Goal: Task Accomplishment & Management: Complete application form

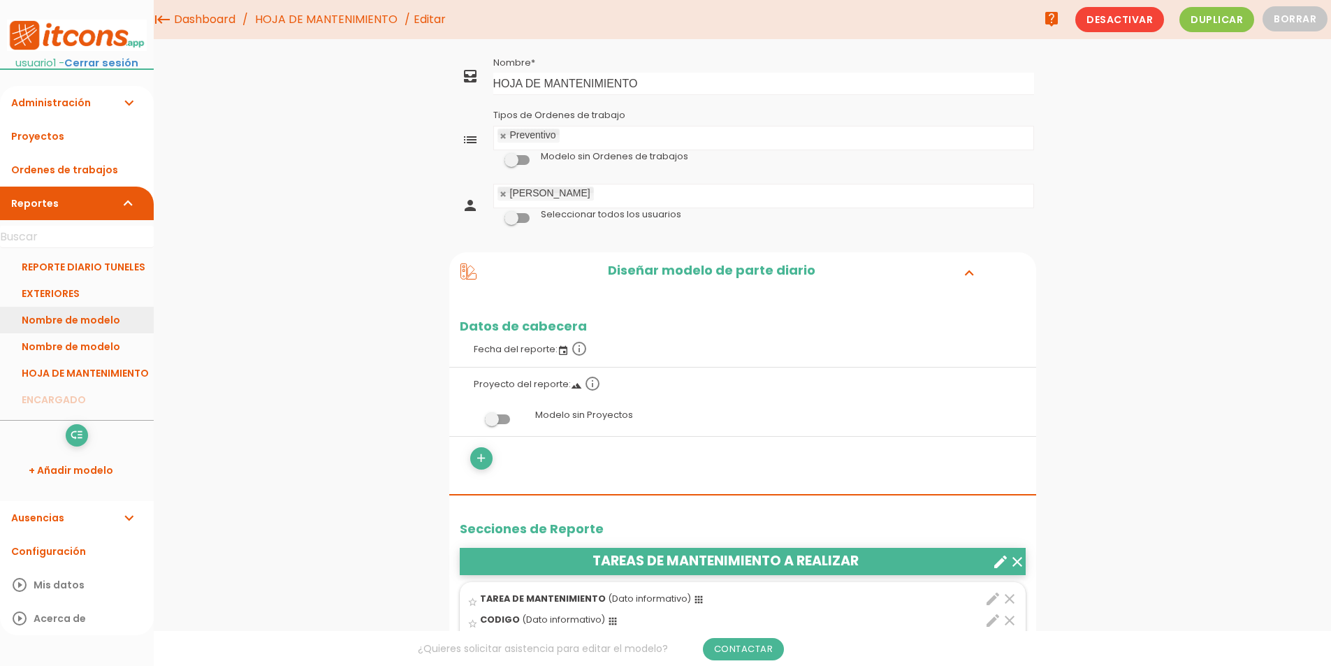
click at [52, 326] on link "Nombre de modelo" at bounding box center [77, 320] width 154 height 27
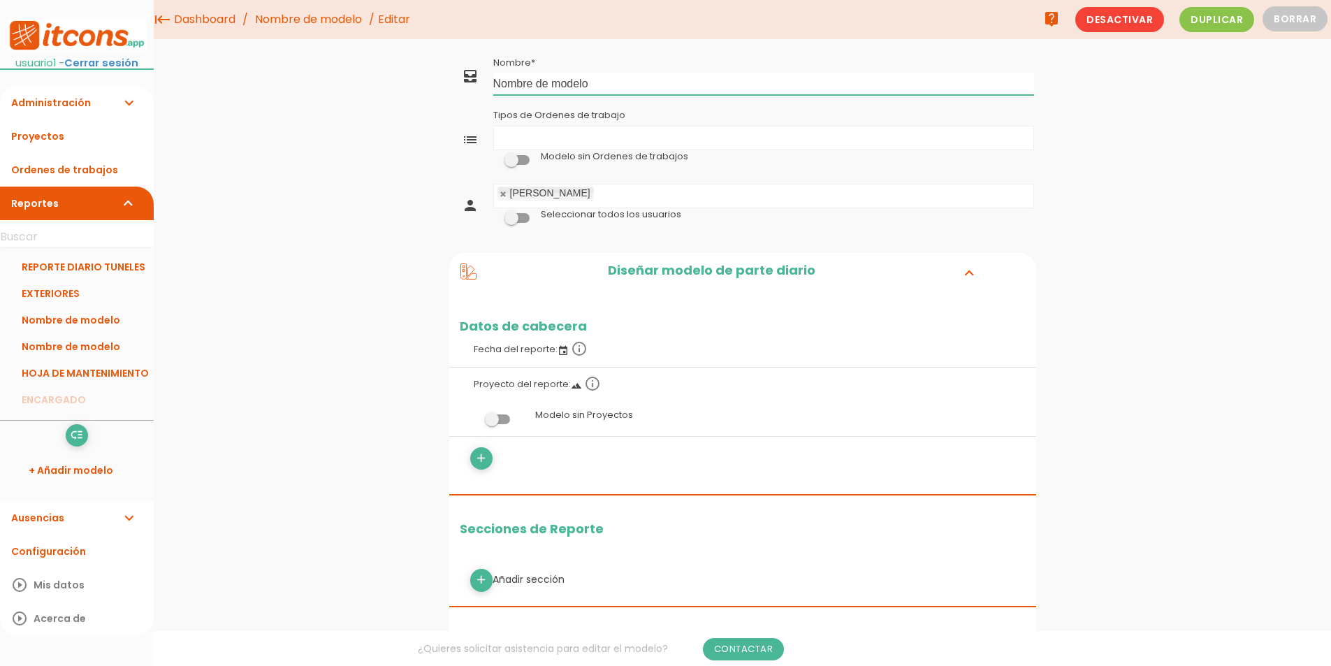
drag, startPoint x: 622, startPoint y: 82, endPoint x: 73, endPoint y: 77, distance: 548.4
click at [76, 79] on body "menu keyboard_tab Dashboard" at bounding box center [665, 333] width 1331 height 666
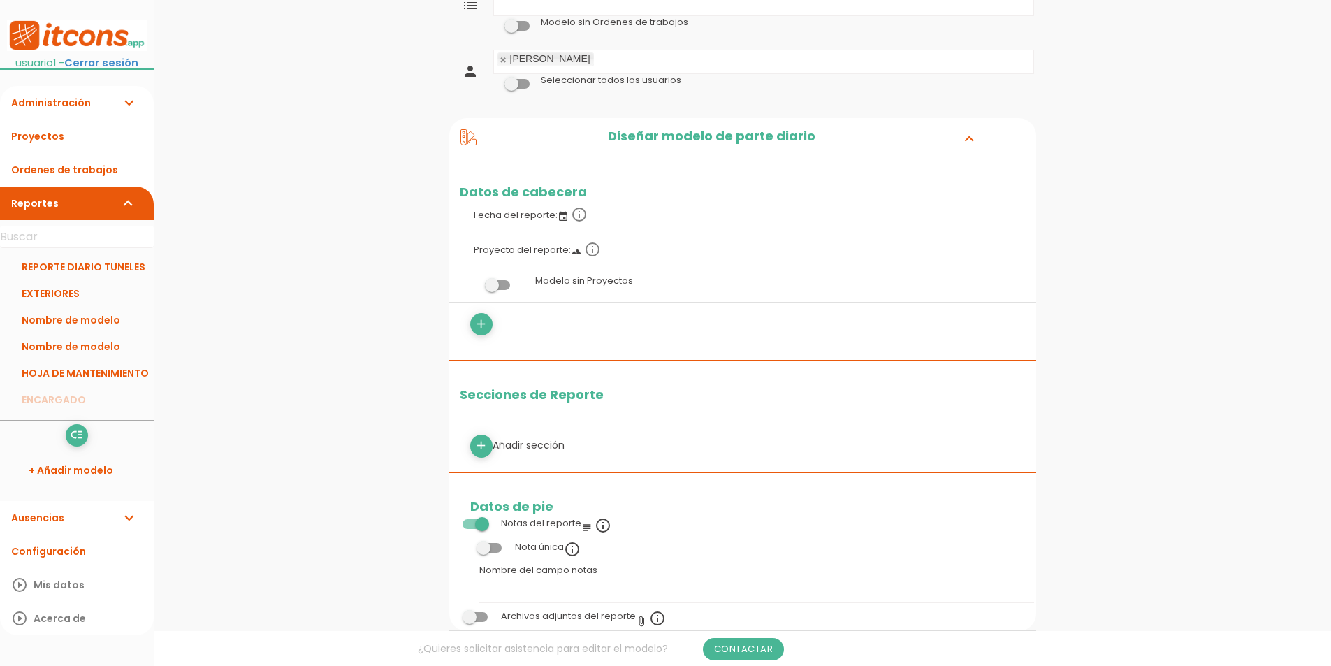
scroll to position [140, 0]
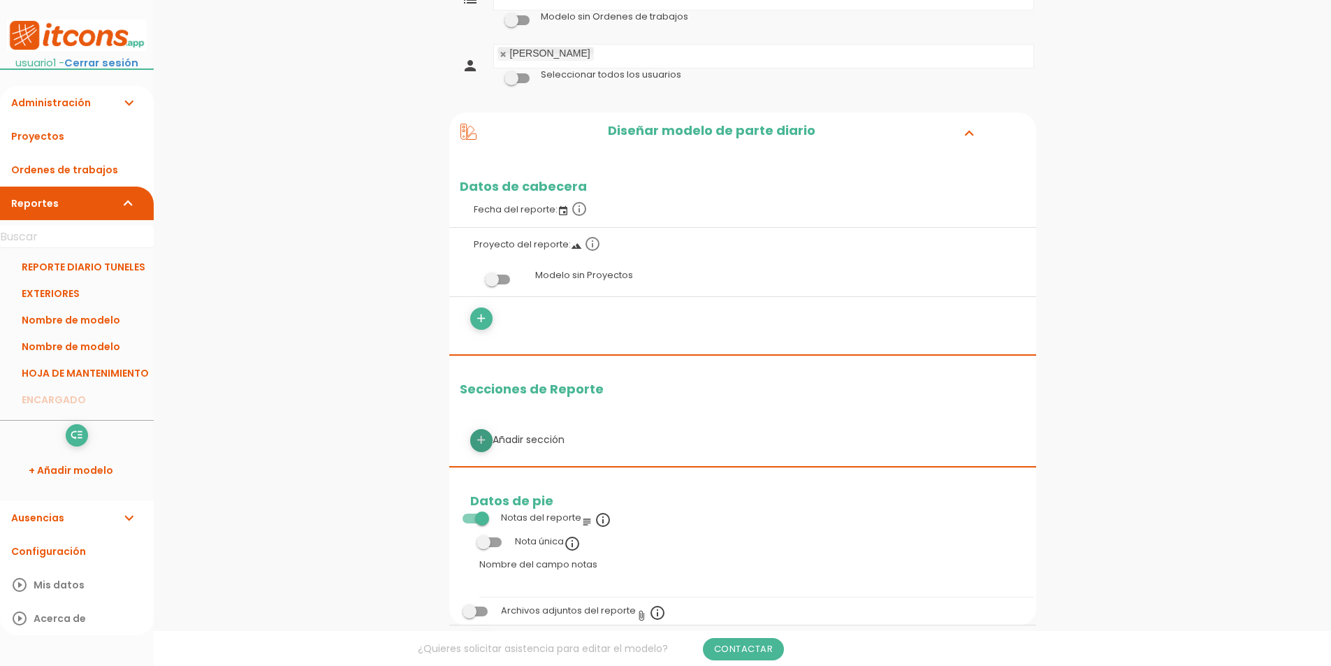
click at [481, 442] on icon "add" at bounding box center [480, 440] width 13 height 22
select select
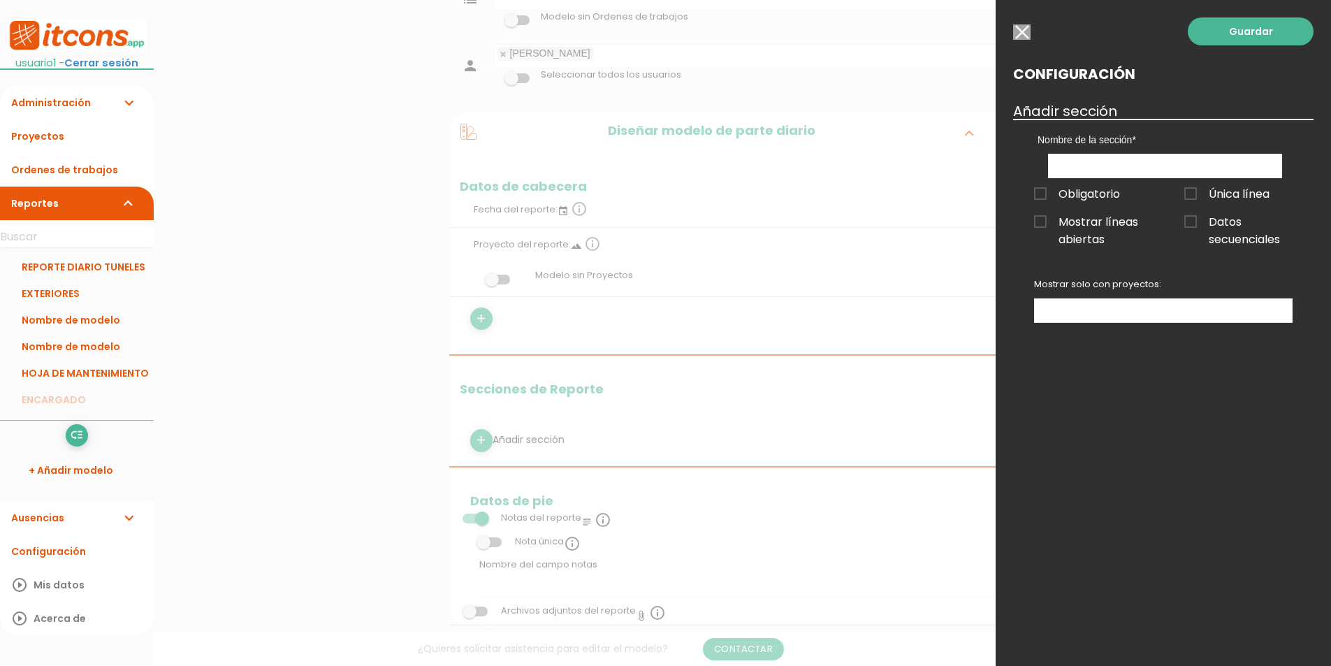
click at [1067, 151] on div "Nombre de la sección" at bounding box center [1165, 148] width 276 height 59
click at [1068, 159] on input "text" at bounding box center [1165, 166] width 234 height 24
type input "maquinaria en obra"
click at [1234, 38] on link "Guardar" at bounding box center [1251, 31] width 126 height 28
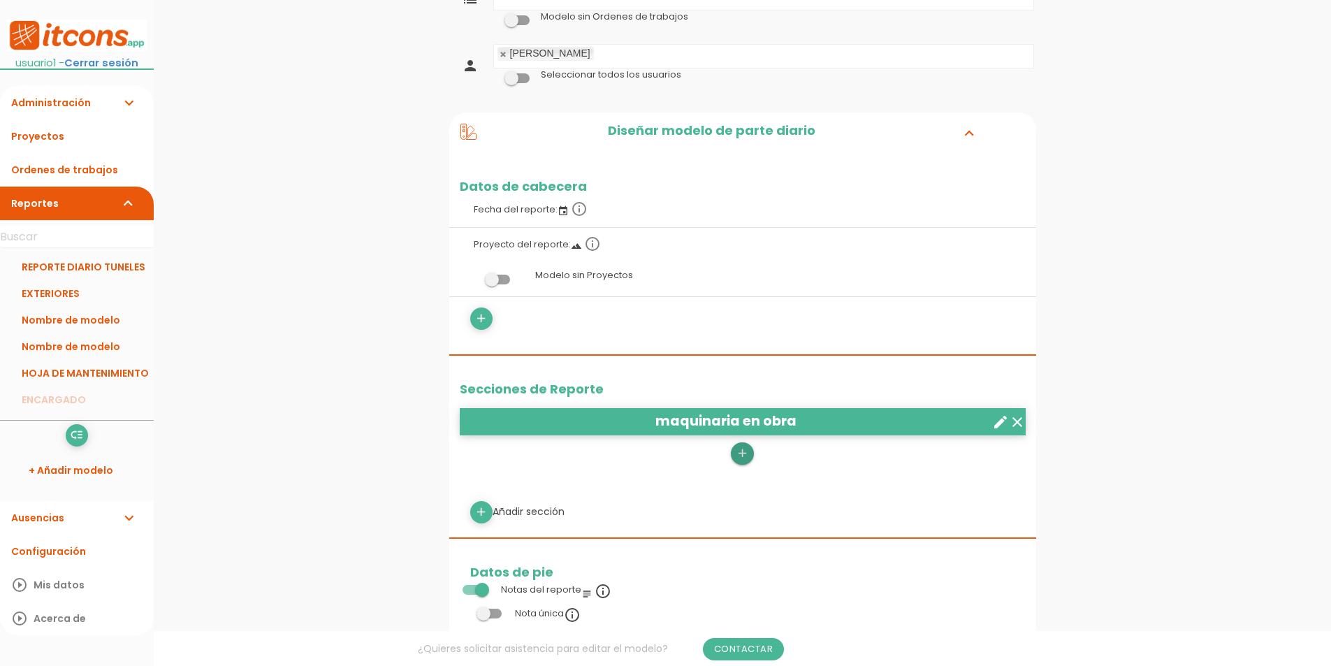
click at [741, 458] on icon "add" at bounding box center [742, 453] width 13 height 22
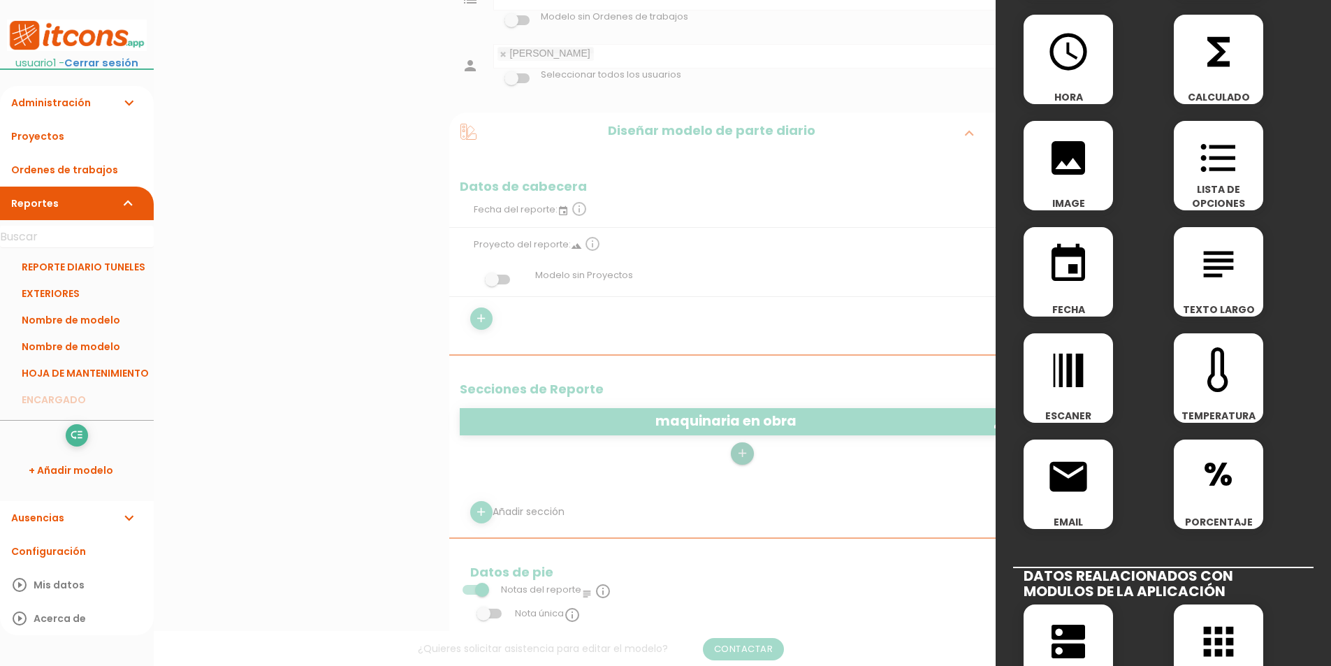
scroll to position [349, 0]
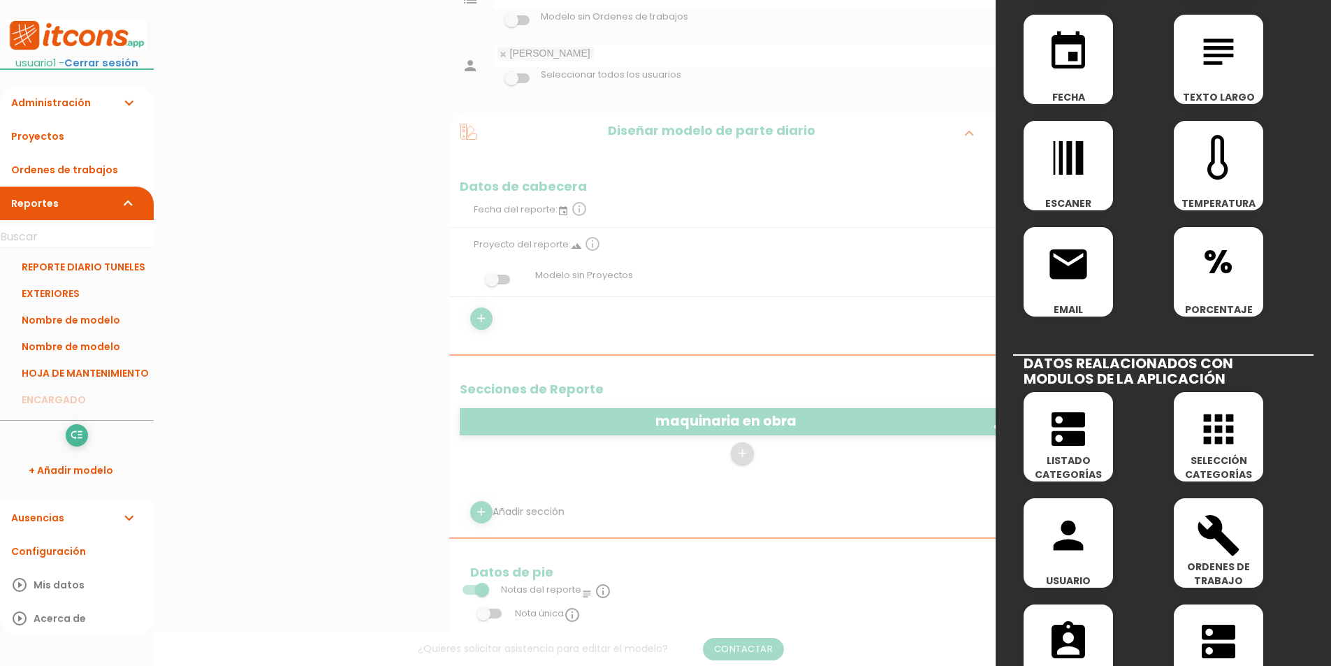
click at [1214, 437] on icon "apps" at bounding box center [1218, 429] width 45 height 45
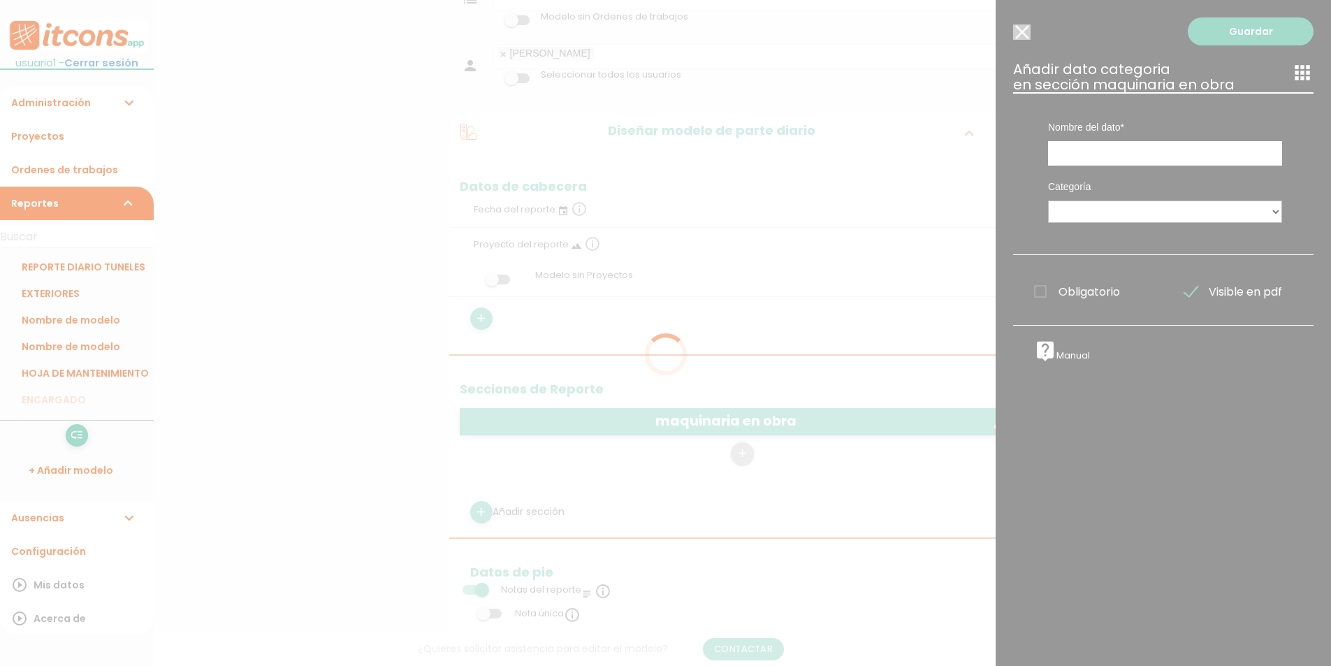
scroll to position [0, 0]
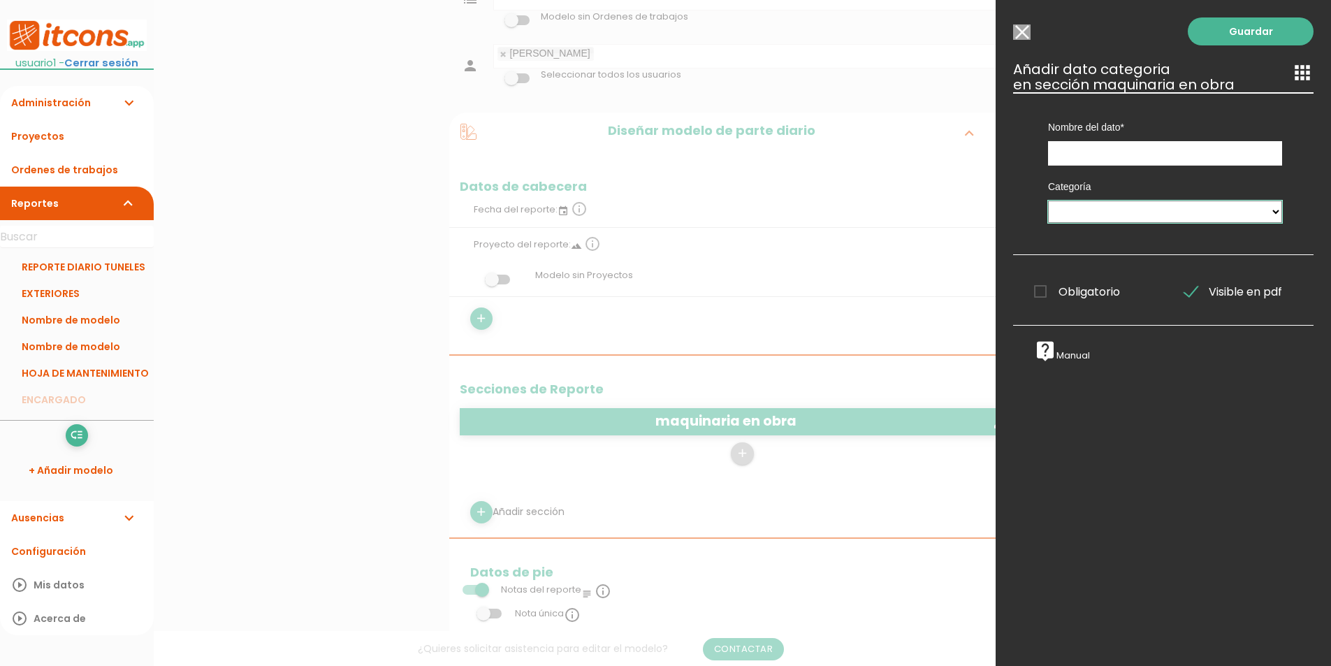
click at [1100, 212] on select "PEDIDOS DESDE OBRA Proveedores VERTEDEROS PLAN DE RECEPCIÓN 1 MAT. PARA FIRMES …" at bounding box center [1165, 211] width 234 height 22
select select "1567"
click at [1048, 200] on select "PEDIDOS DESDE OBRA Proveedores VERTEDEROS PLAN DE RECEPCIÓN 1 MAT. PARA FIRMES …" at bounding box center [1165, 211] width 234 height 22
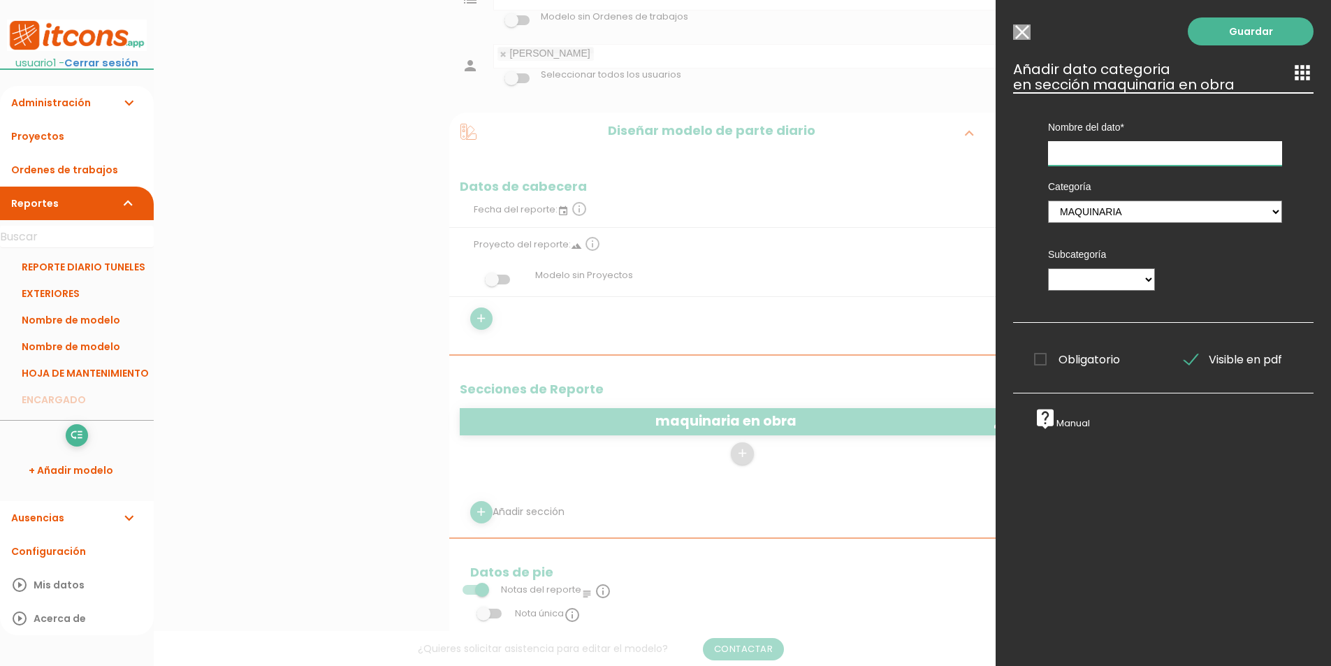
click at [1090, 153] on input "text" at bounding box center [1165, 153] width 234 height 24
type input "maquinas en obra"
click at [1248, 24] on link "Guardar" at bounding box center [1251, 31] width 126 height 28
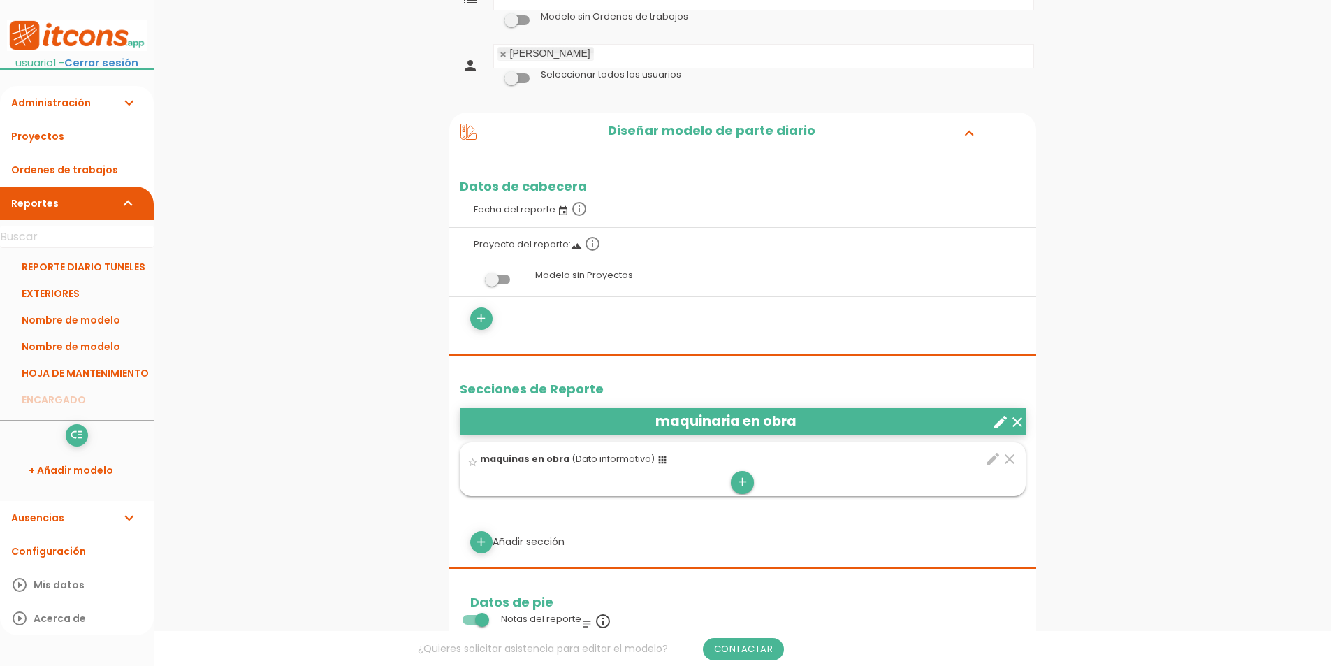
drag, startPoint x: 742, startPoint y: 495, endPoint x: 752, endPoint y: 476, distance: 21.6
click at [742, 494] on ul "star_border maquinas en obra (Dato informativo) apps clear edit maquinas en obr…" at bounding box center [743, 469] width 566 height 54
click at [750, 478] on link "add" at bounding box center [742, 482] width 22 height 22
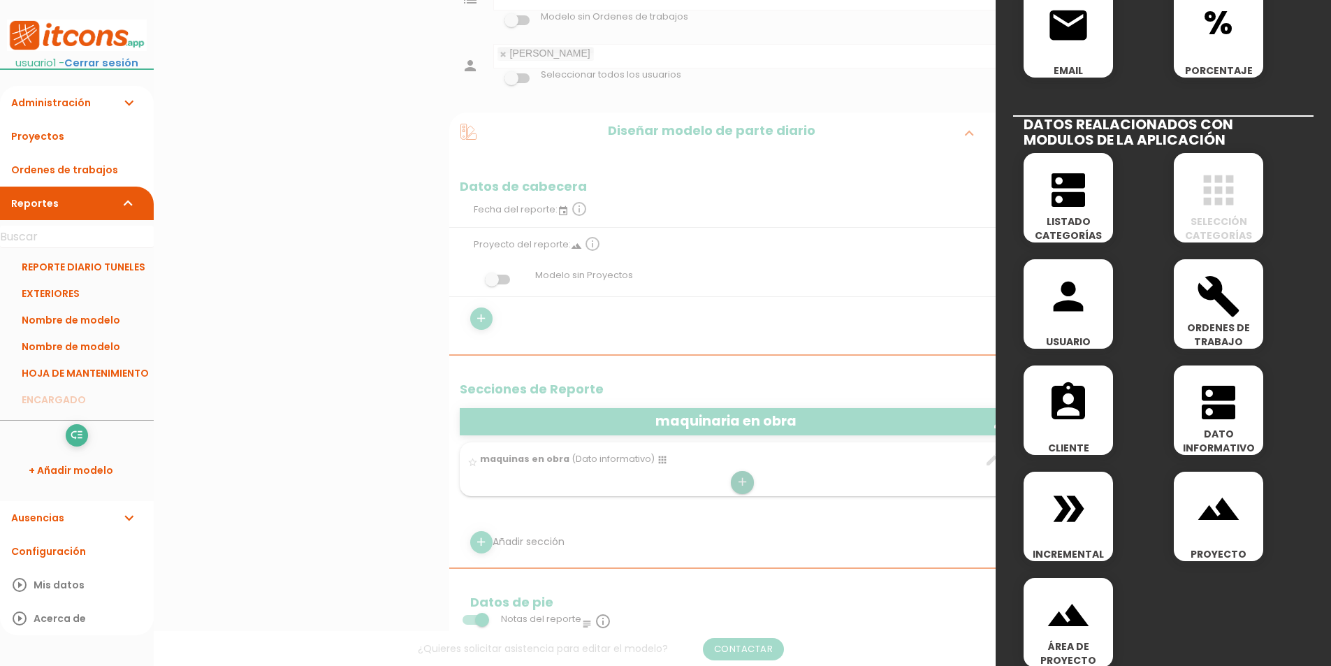
scroll to position [601, 0]
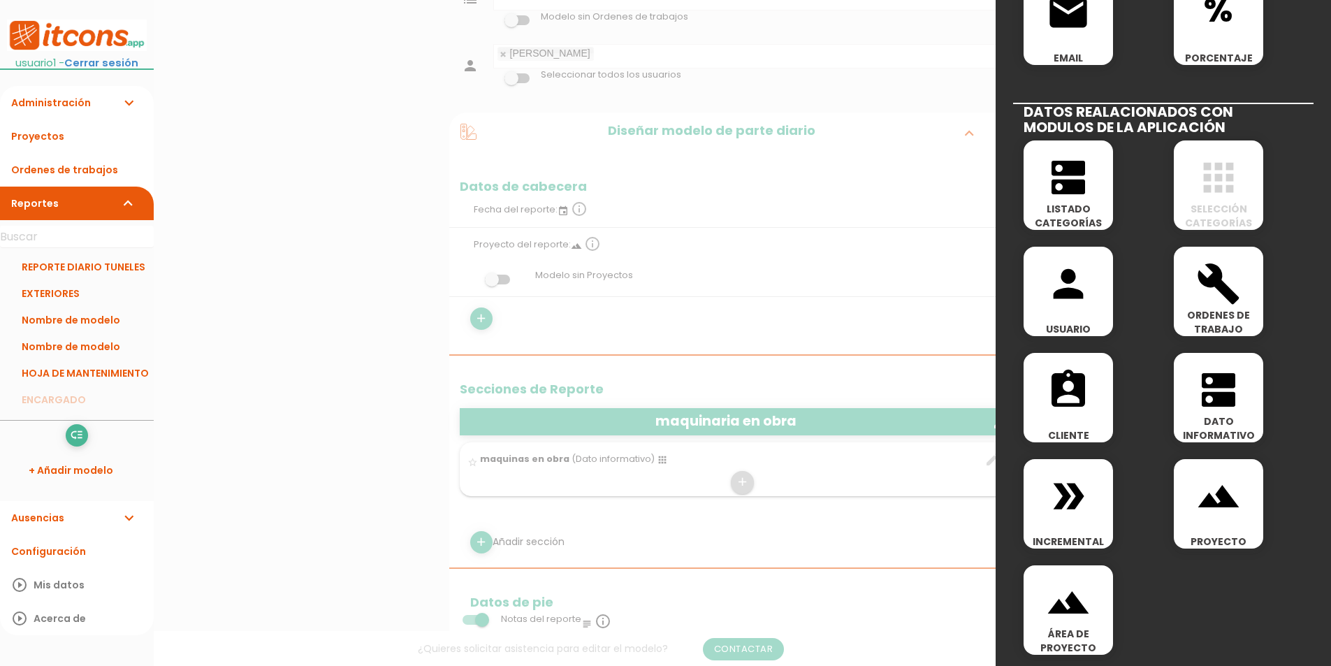
click at [1097, 501] on span "double_arrow" at bounding box center [1067, 488] width 89 height 59
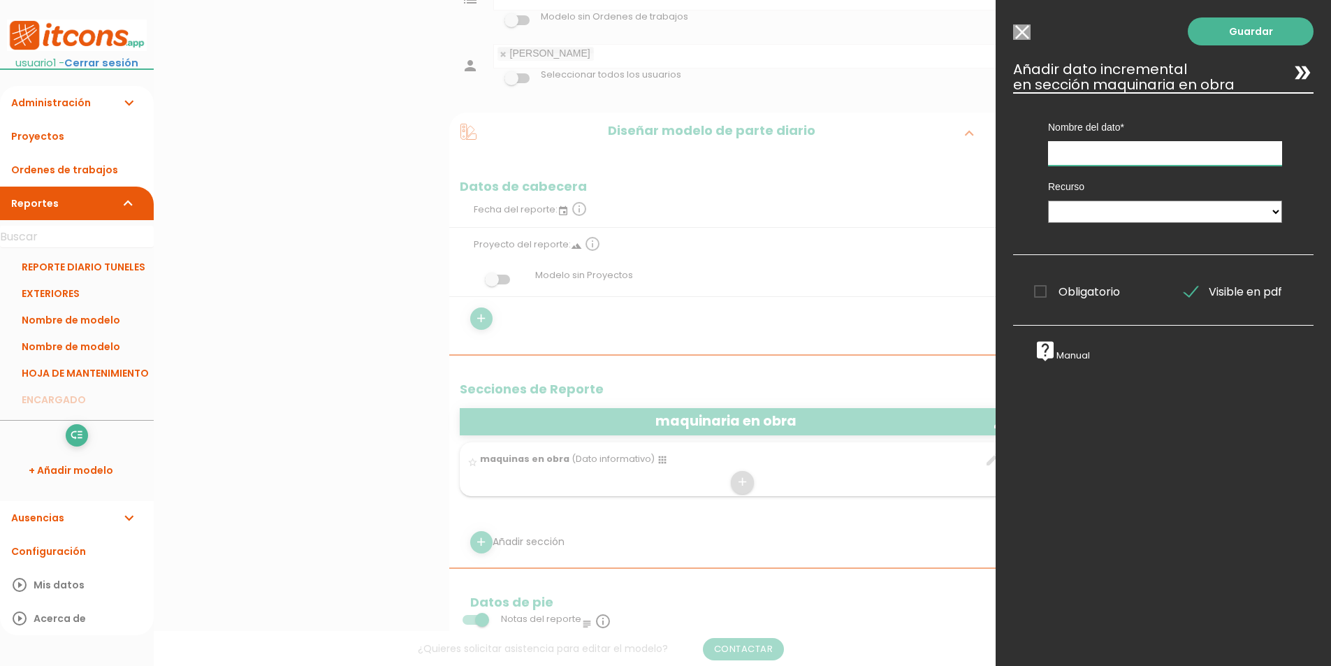
click at [1118, 156] on input "text" at bounding box center [1165, 153] width 234 height 24
type input "horometro"
click at [1137, 217] on select "maquinaria en obra" at bounding box center [1165, 211] width 234 height 22
select select "maquinaria_en_obra"
click at [1048, 200] on select "maquinaria en obra" at bounding box center [1165, 211] width 234 height 22
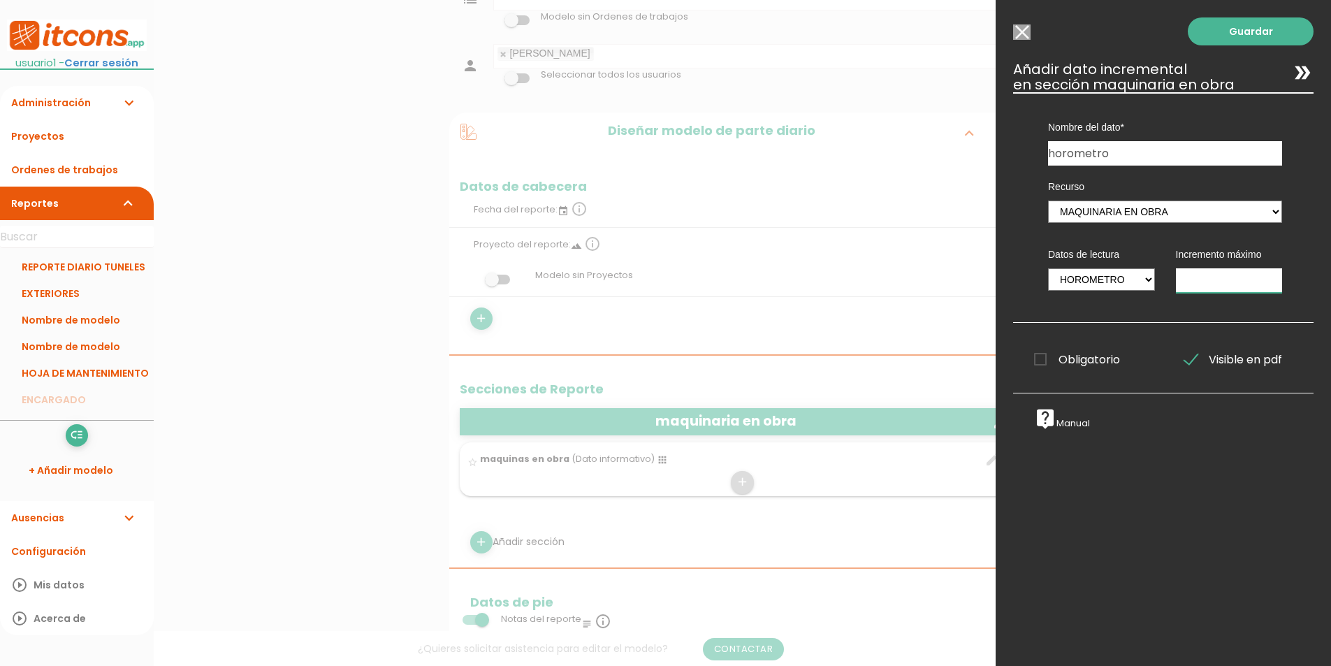
click at [1220, 282] on input "number" at bounding box center [1229, 280] width 107 height 24
type input "24"
click at [1094, 360] on span "Obligatorio" at bounding box center [1077, 359] width 86 height 17
click at [0, 0] on input "Obligatorio" at bounding box center [0, 0] width 0 height 0
click at [1234, 40] on link "Guardar" at bounding box center [1251, 31] width 126 height 28
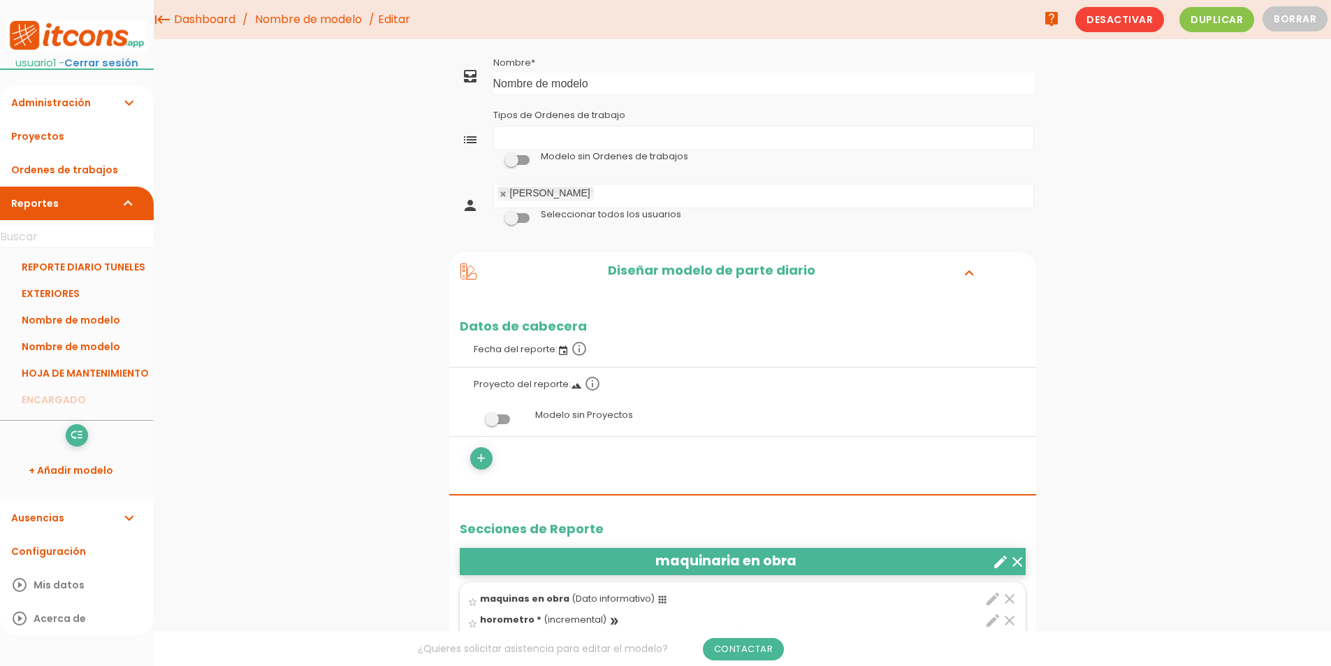
drag, startPoint x: 671, startPoint y: 105, endPoint x: 668, endPoint y: 96, distance: 9.1
click at [668, 99] on table "all_inbox Nombre Nombre de modelo list Tipos de Ordenes de trabajo Tipos de Ord…" at bounding box center [742, 152] width 587 height 199
drag, startPoint x: 657, startPoint y: 81, endPoint x: -53, endPoint y: 82, distance: 709.8
click at [0, 82] on html "menu keyboard_tab Editar" at bounding box center [665, 333] width 1331 height 666
type input "e"
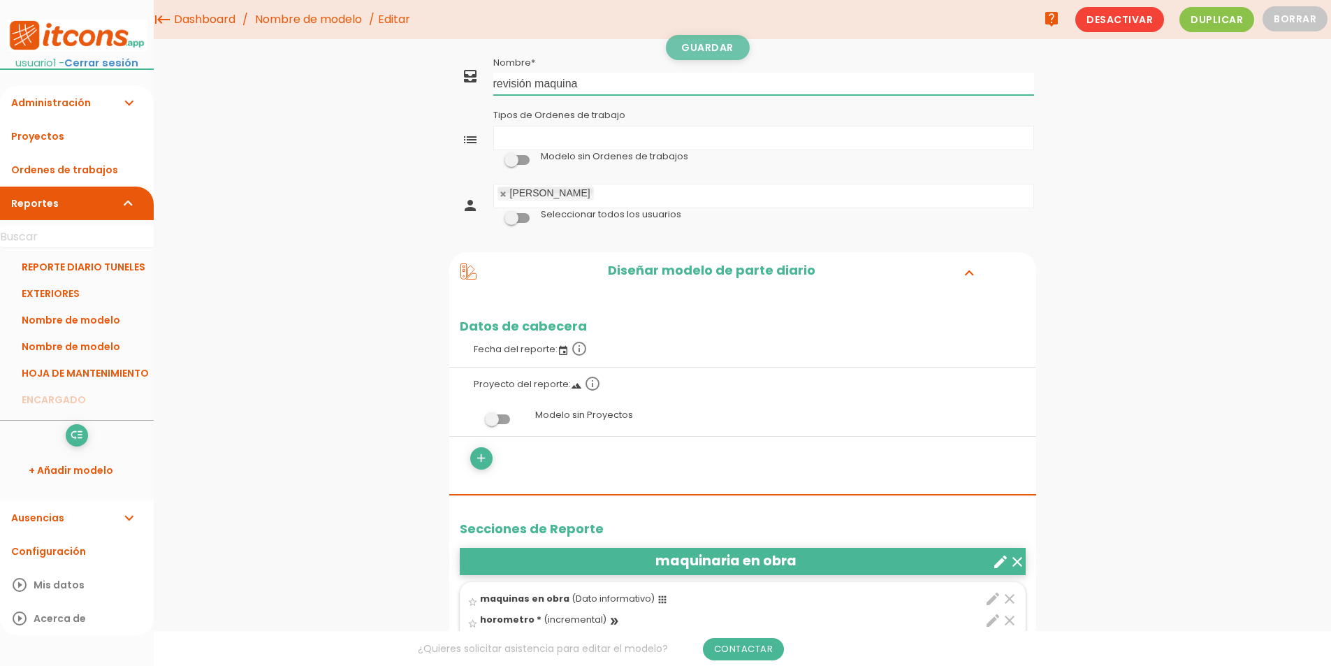
type input "revisión maquina"
click at [711, 45] on link "Guardar" at bounding box center [708, 47] width 84 height 25
click at [309, 24] on link "Nombre de modelo" at bounding box center [308, 19] width 114 height 39
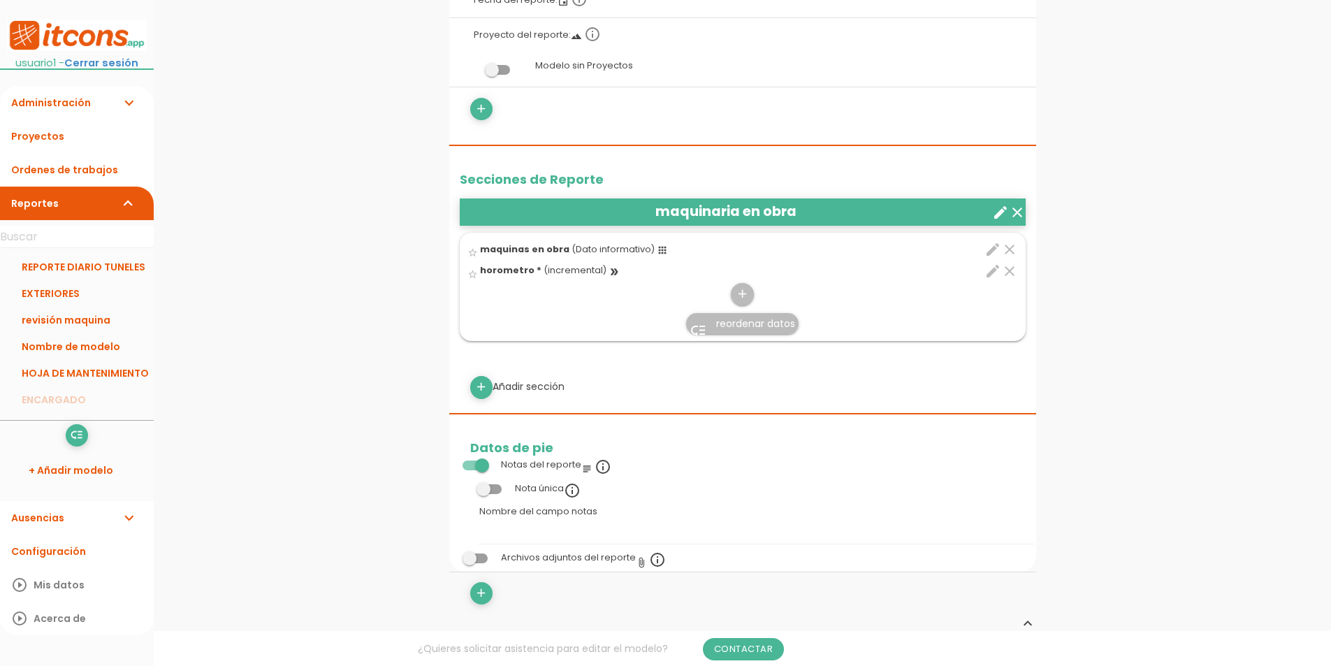
click at [998, 205] on icon "create" at bounding box center [1000, 212] width 17 height 17
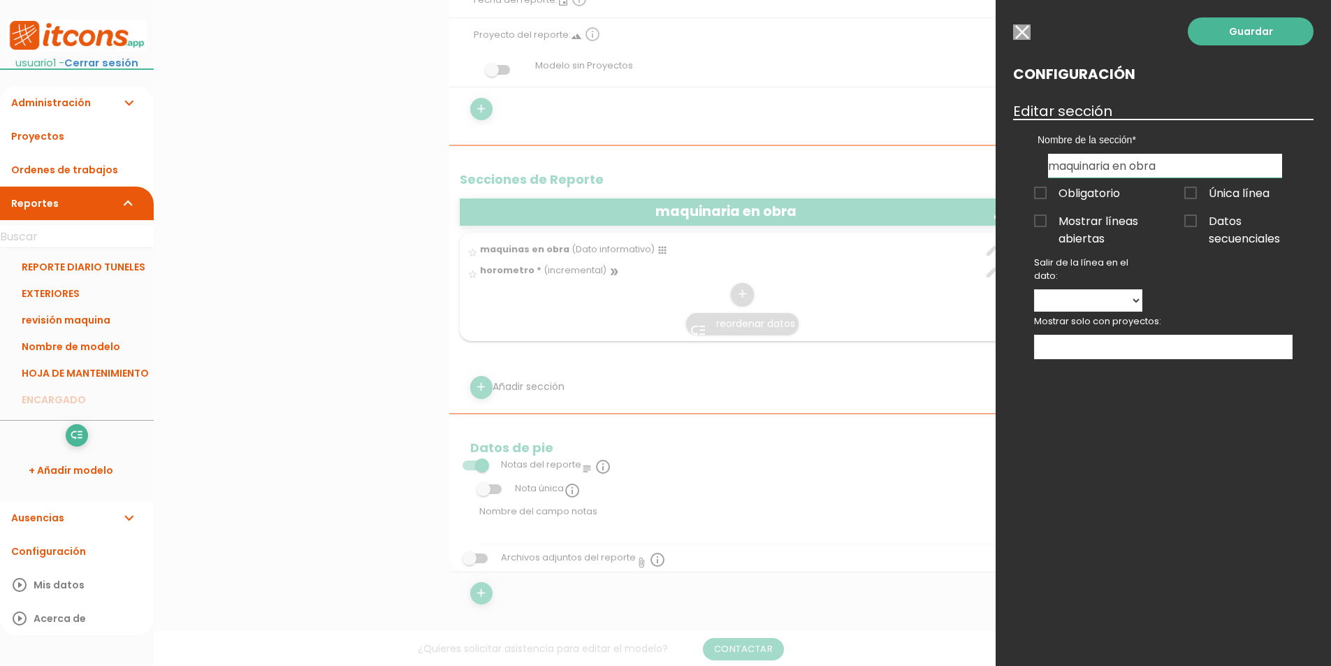
click at [1063, 219] on span "Mostrar líneas abiertas" at bounding box center [1088, 220] width 108 height 17
click at [0, 0] on input "Mostrar líneas abiertas" at bounding box center [0, 0] width 0 height 0
click at [1262, 31] on link "Guardar" at bounding box center [1251, 31] width 126 height 28
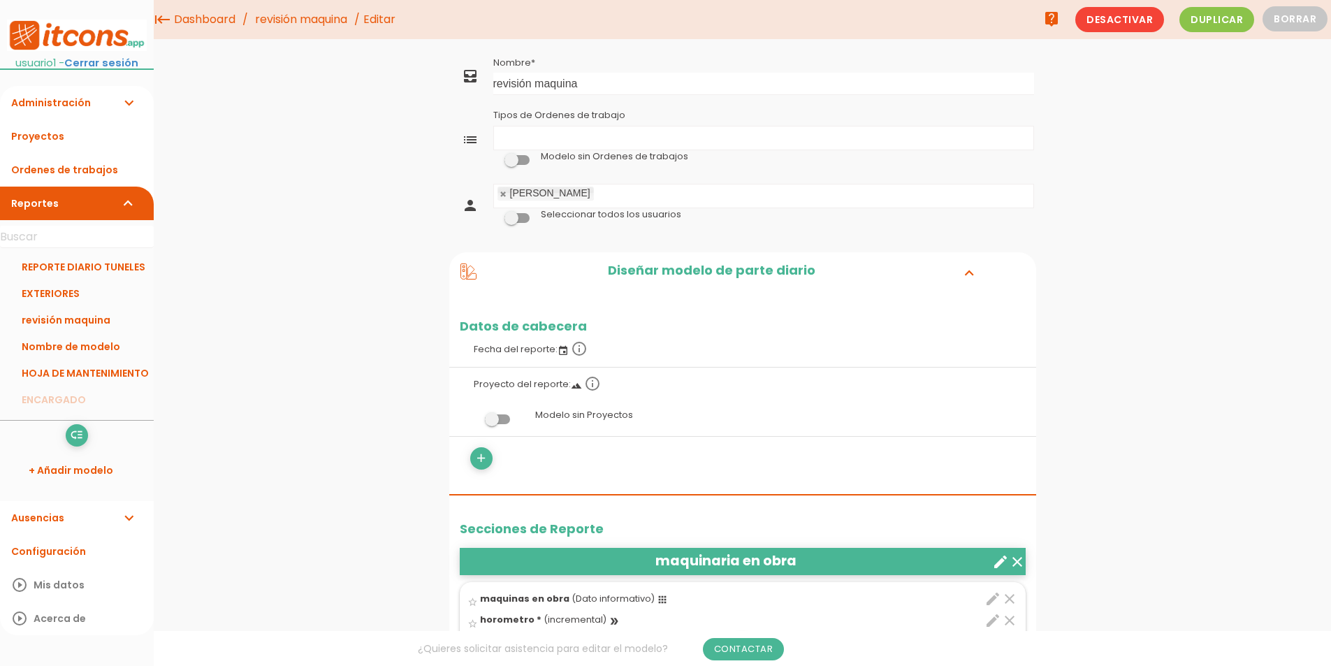
click at [323, 29] on link "revisión maquina" at bounding box center [300, 19] width 99 height 39
